Goal: Information Seeking & Learning: Learn about a topic

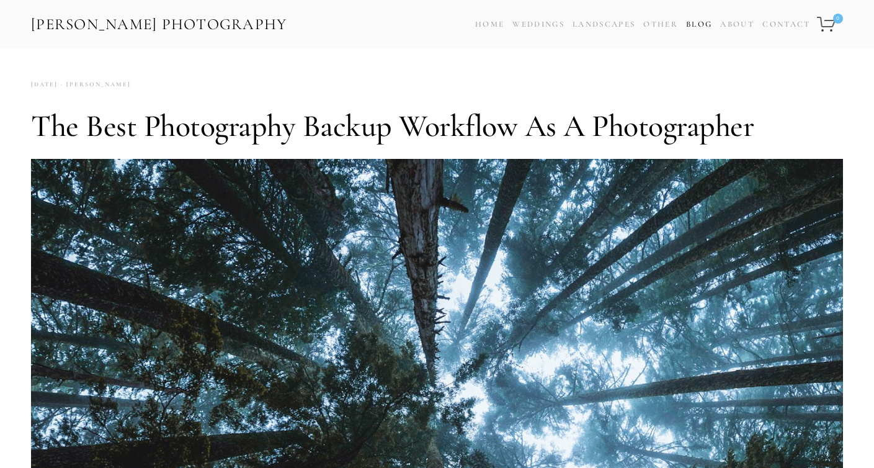
click at [700, 24] on link "Blog" at bounding box center [699, 25] width 26 height 18
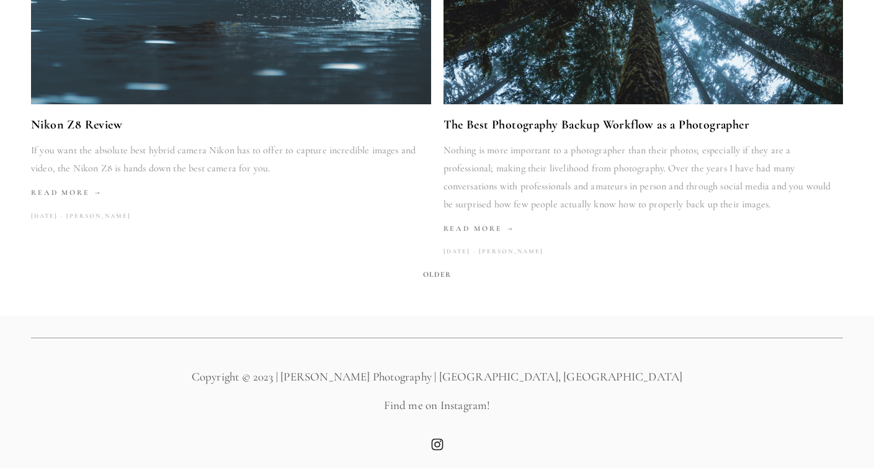
scroll to position [2018, 0]
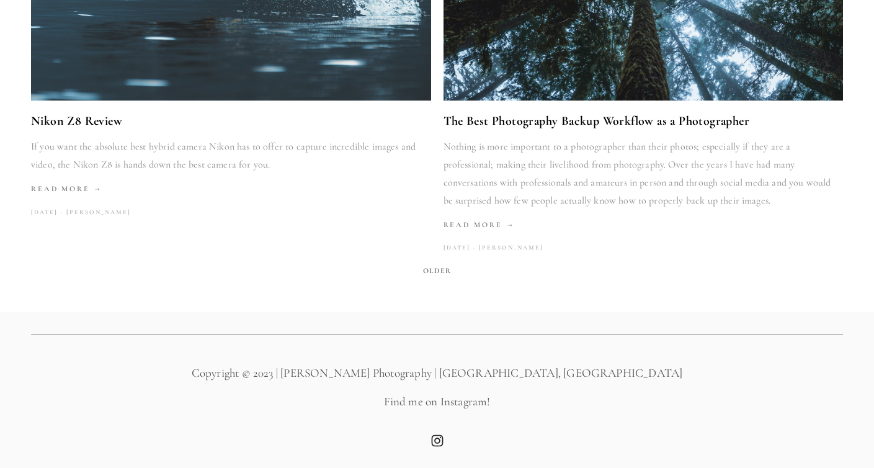
click at [442, 270] on span "Older" at bounding box center [437, 270] width 38 height 17
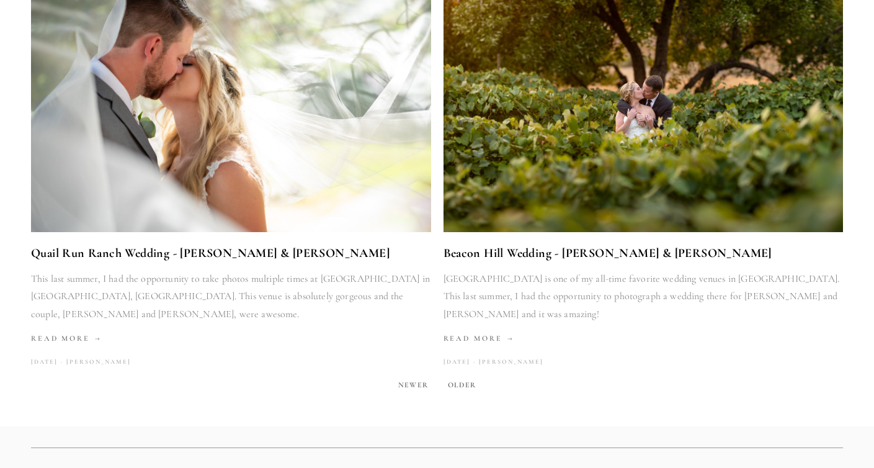
scroll to position [1959, 0]
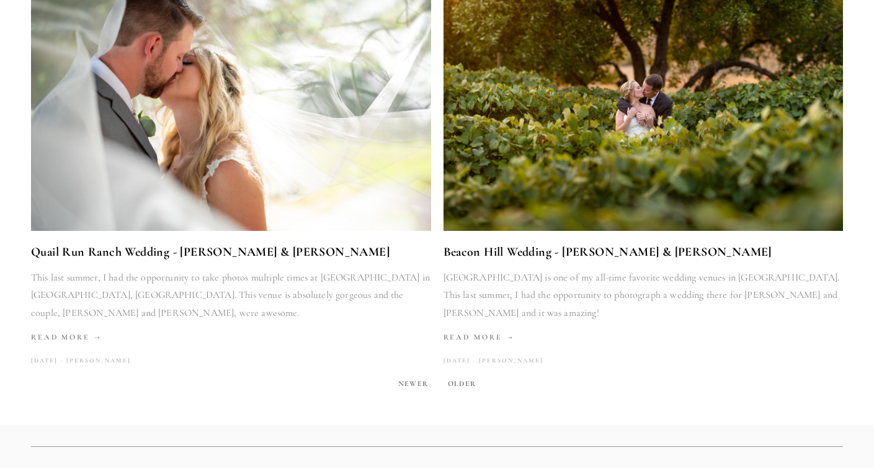
click at [455, 375] on span "Older" at bounding box center [462, 383] width 38 height 17
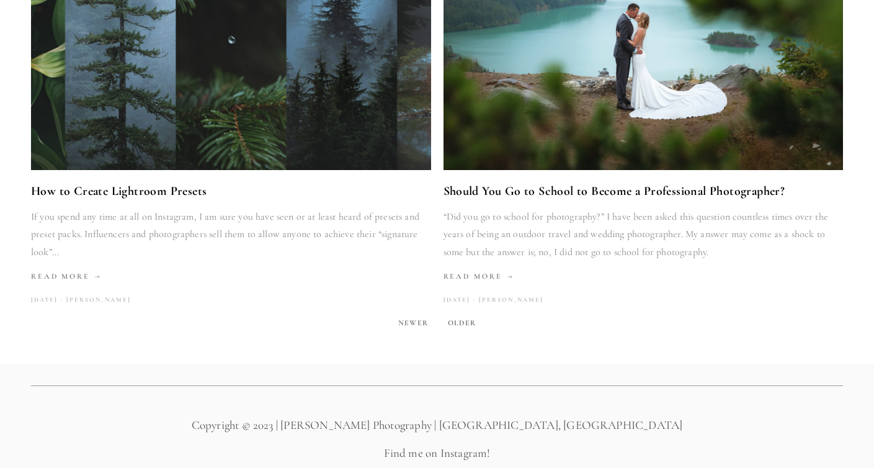
scroll to position [2079, 0]
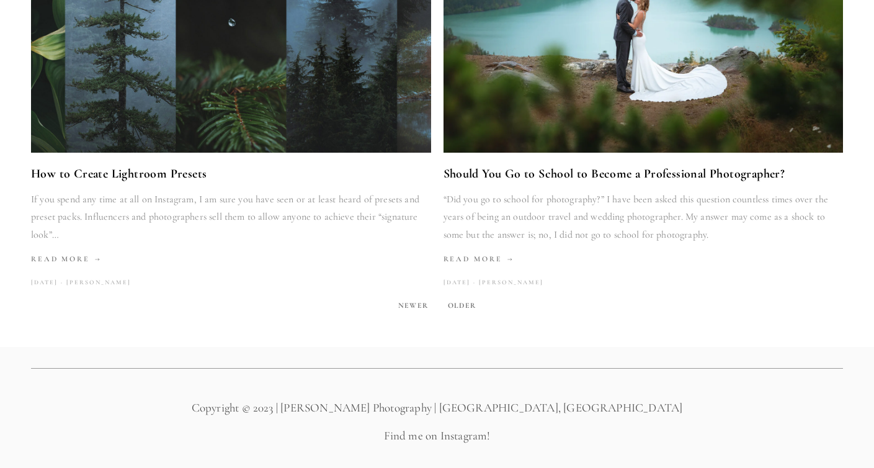
click at [459, 296] on span "Older" at bounding box center [462, 304] width 38 height 17
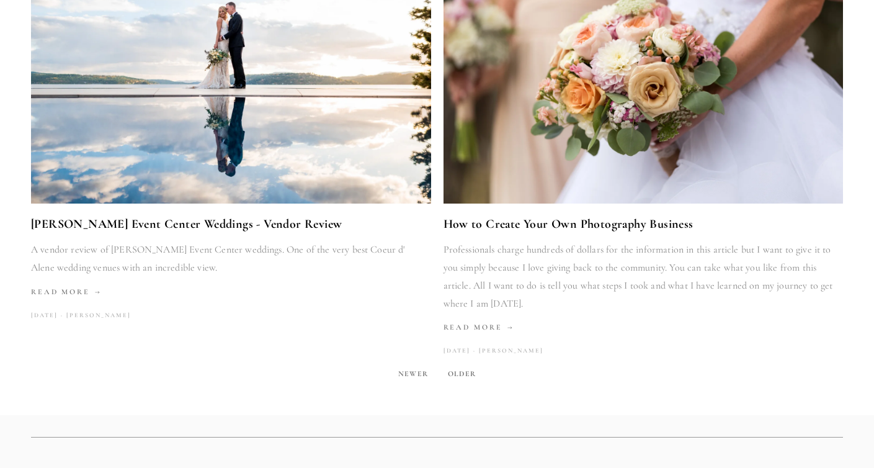
scroll to position [2048, 0]
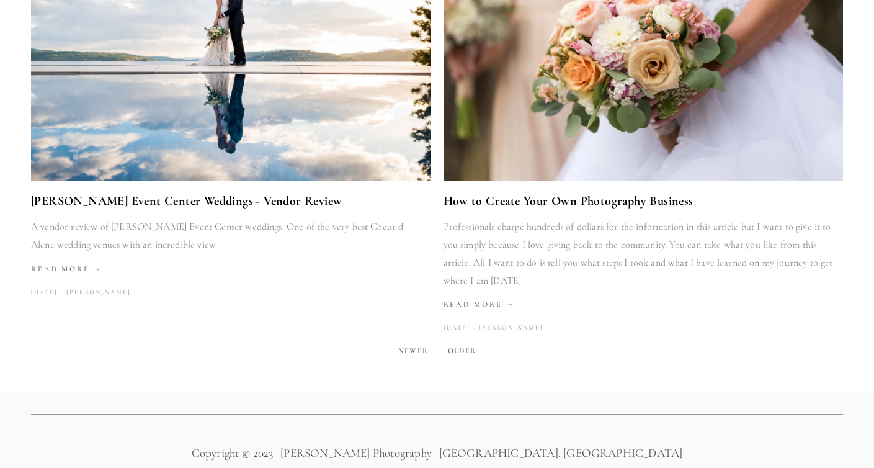
click at [460, 342] on span "Older" at bounding box center [462, 350] width 38 height 17
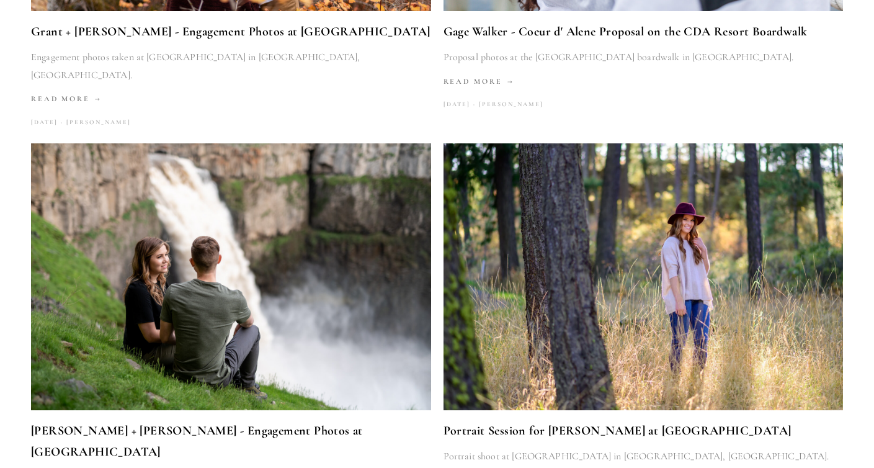
scroll to position [1895, 0]
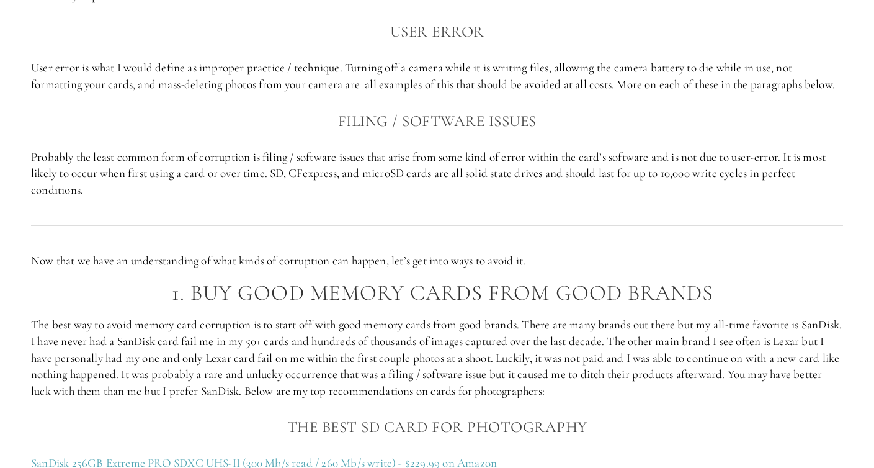
scroll to position [915, 0]
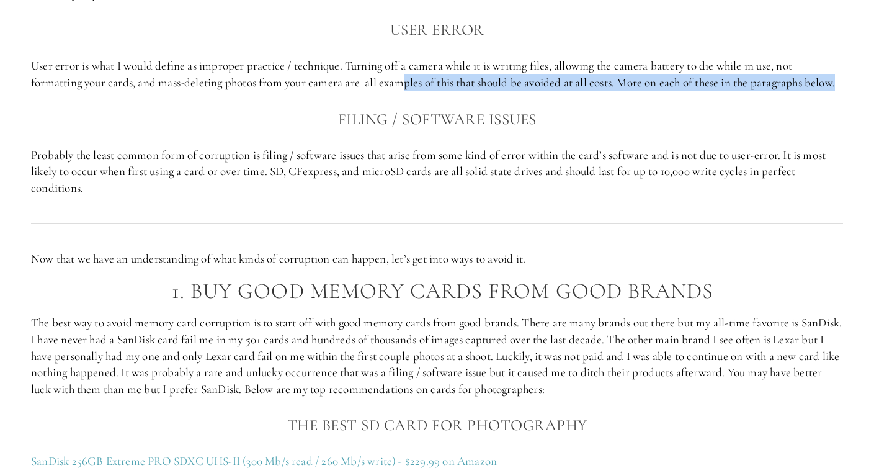
drag, startPoint x: 409, startPoint y: 80, endPoint x: 411, endPoint y: 97, distance: 17.5
click at [411, 91] on p "User error is what I would define as improper practice / technique. Turning off…" at bounding box center [437, 74] width 812 height 33
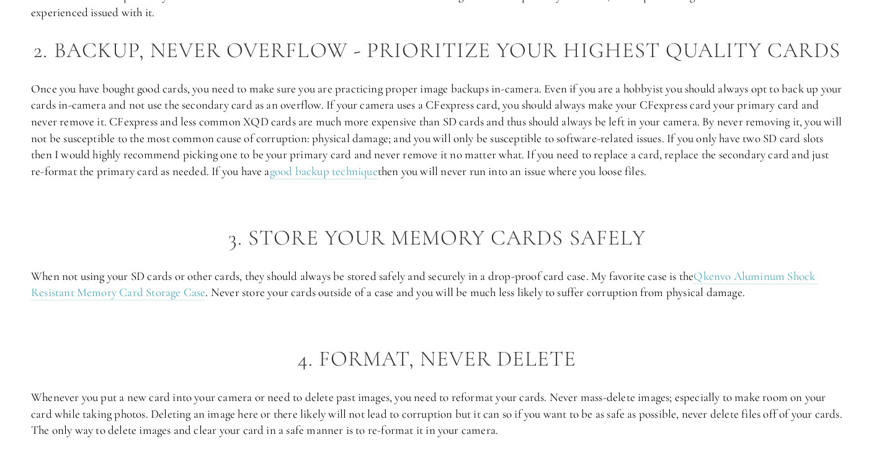
scroll to position [1778, 0]
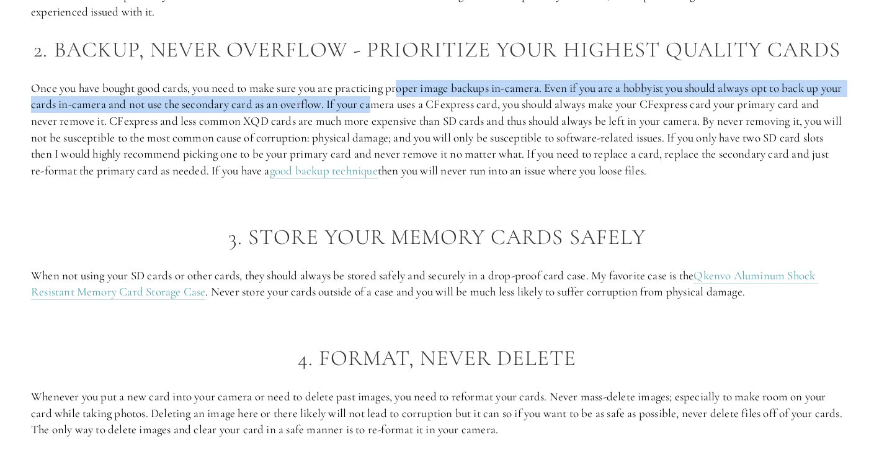
drag, startPoint x: 401, startPoint y: 110, endPoint x: 400, endPoint y: 125, distance: 15.5
click at [400, 125] on p "Once you have bought good cards, you need to make sure you are practicing prope…" at bounding box center [437, 129] width 812 height 99
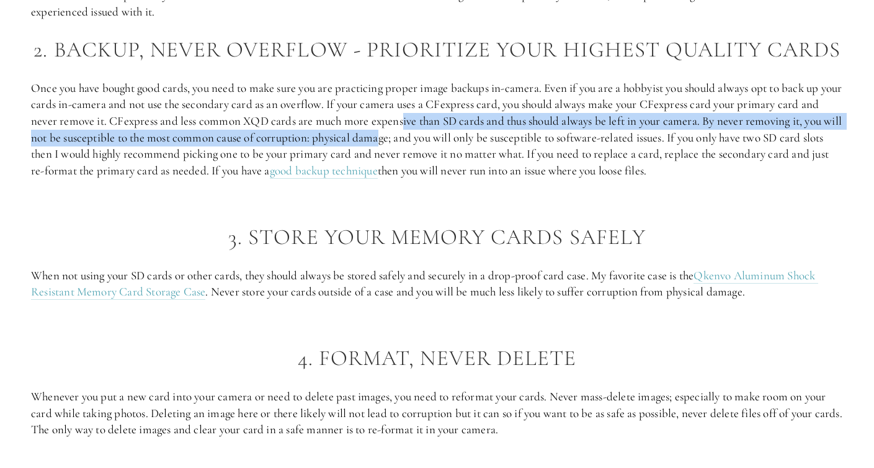
drag, startPoint x: 422, startPoint y: 139, endPoint x: 423, endPoint y: 161, distance: 21.7
click at [423, 161] on p "Once you have bought good cards, you need to make sure you are practicing prope…" at bounding box center [437, 129] width 812 height 99
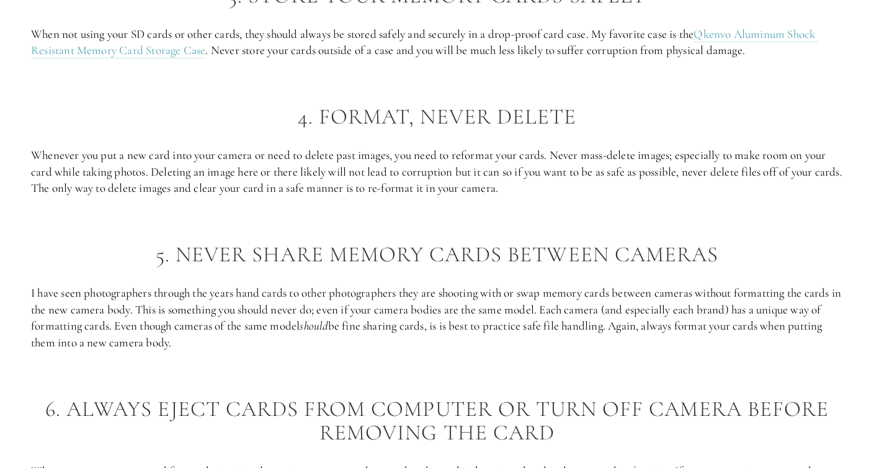
scroll to position [2021, 0]
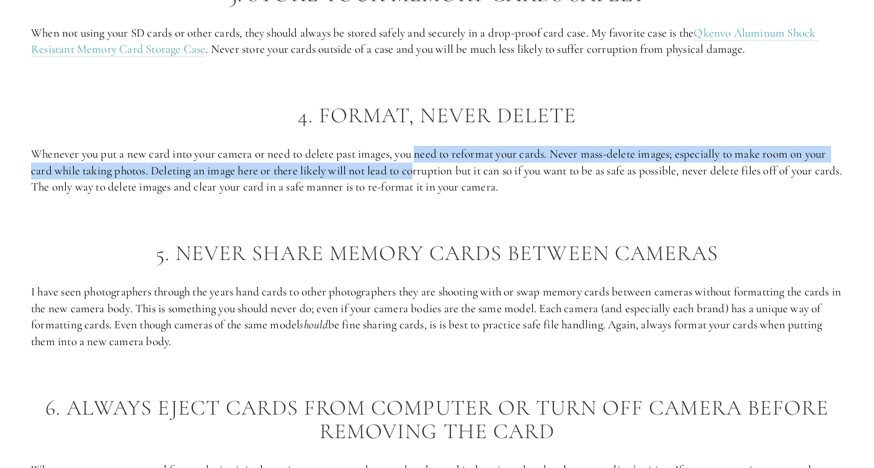
drag, startPoint x: 419, startPoint y: 171, endPoint x: 417, endPoint y: 187, distance: 16.2
click at [418, 187] on p "Whenever you put a new card into your camera or need to delete past images, you…" at bounding box center [437, 171] width 812 height 50
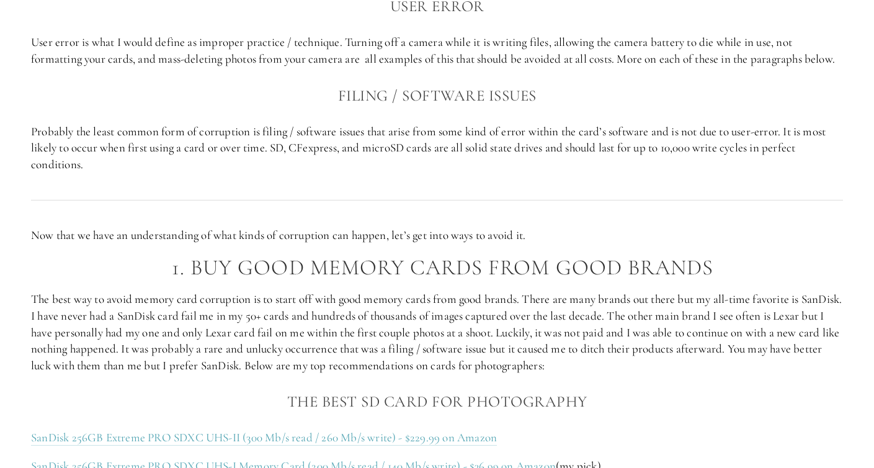
scroll to position [929, 0]
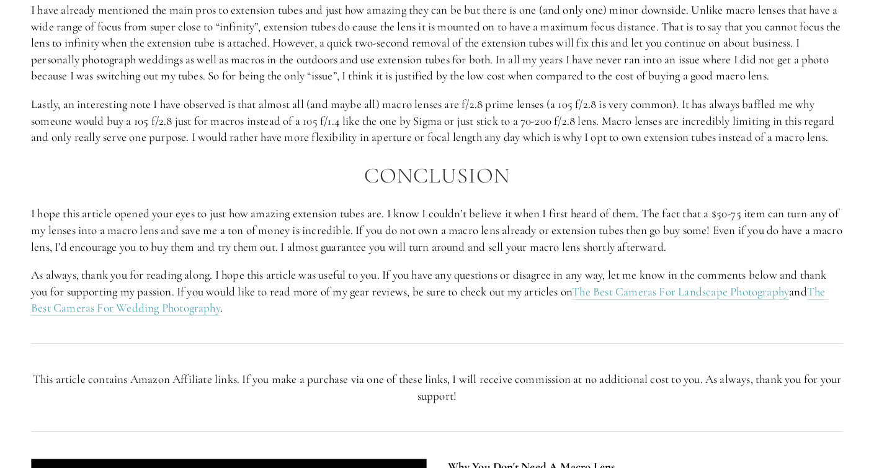
scroll to position [1475, 0]
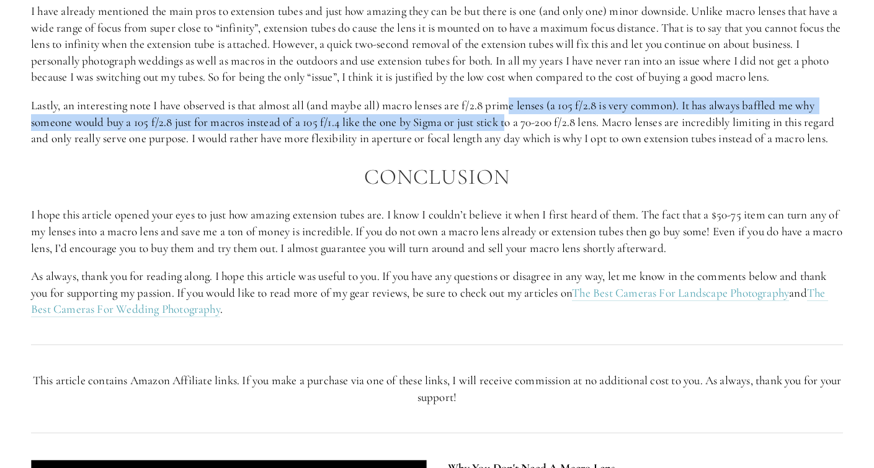
drag, startPoint x: 514, startPoint y: 104, endPoint x: 511, endPoint y: 118, distance: 15.1
click at [511, 118] on p "Lastly, an interesting note I have observed is that almost all (and maybe all) …" at bounding box center [437, 122] width 812 height 50
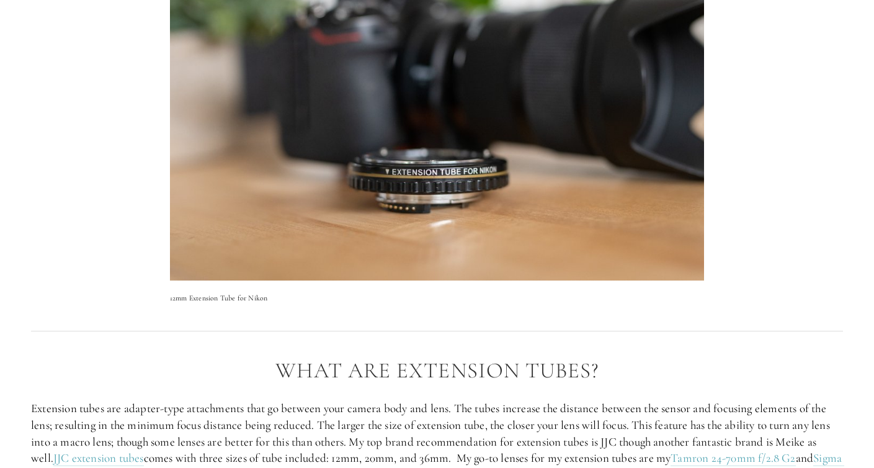
scroll to position [790, 0]
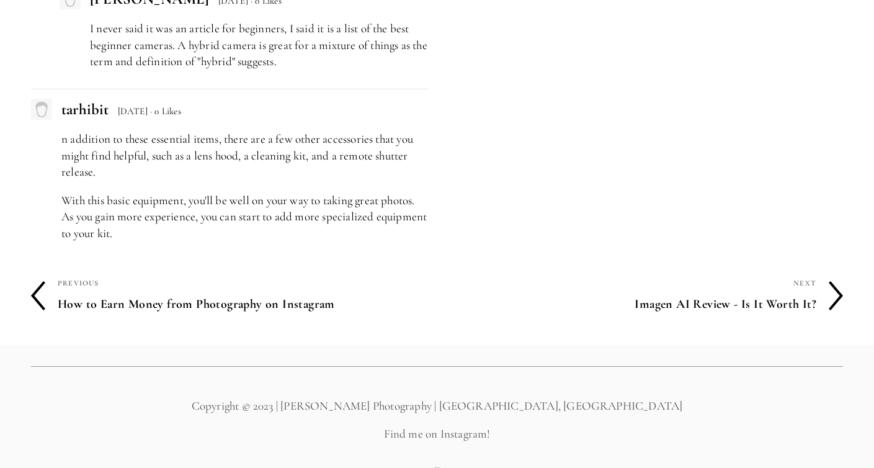
scroll to position [4486, 0]
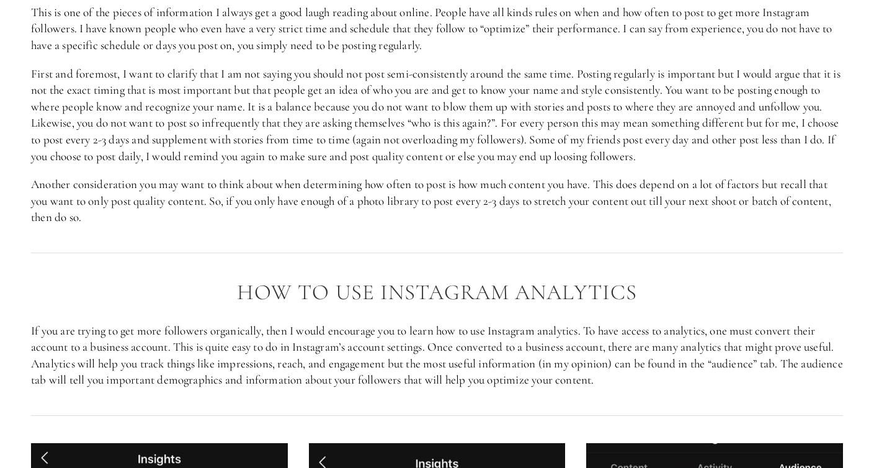
scroll to position [3102, 0]
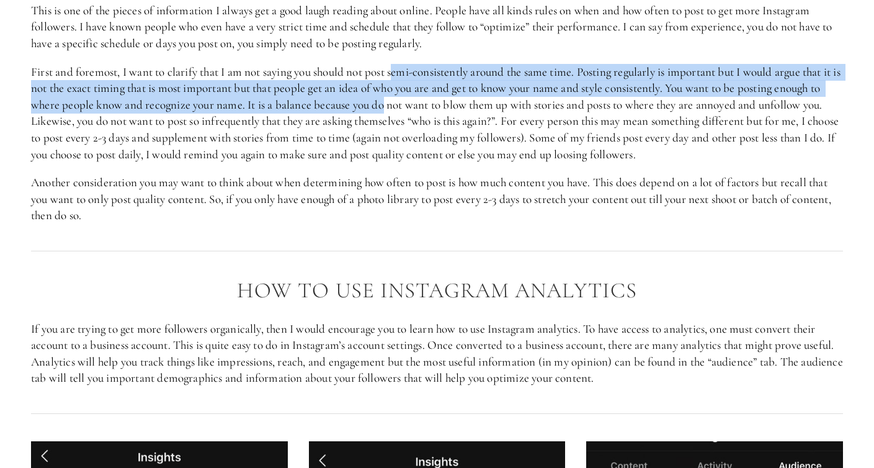
drag, startPoint x: 400, startPoint y: 103, endPoint x: 398, endPoint y: 133, distance: 30.5
click at [398, 133] on p "First and foremost, I want to clarify that I am not saying you should not post …" at bounding box center [437, 113] width 812 height 99
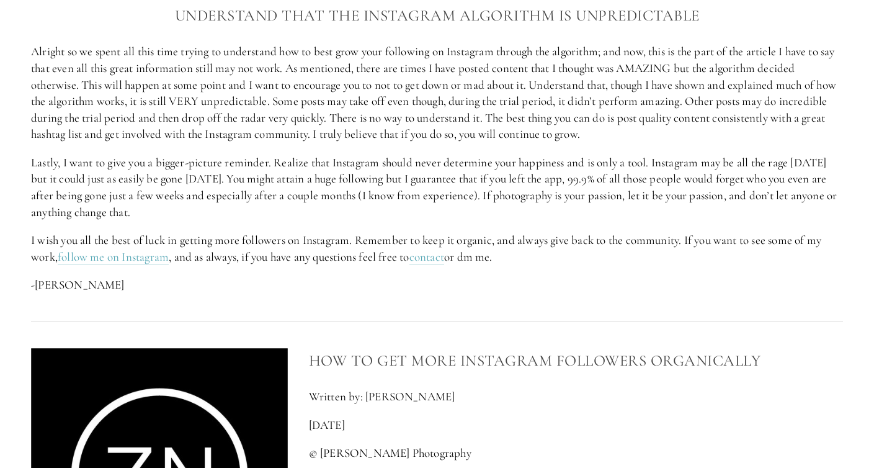
scroll to position [5709, 0]
